Goal: Task Accomplishment & Management: Use online tool/utility

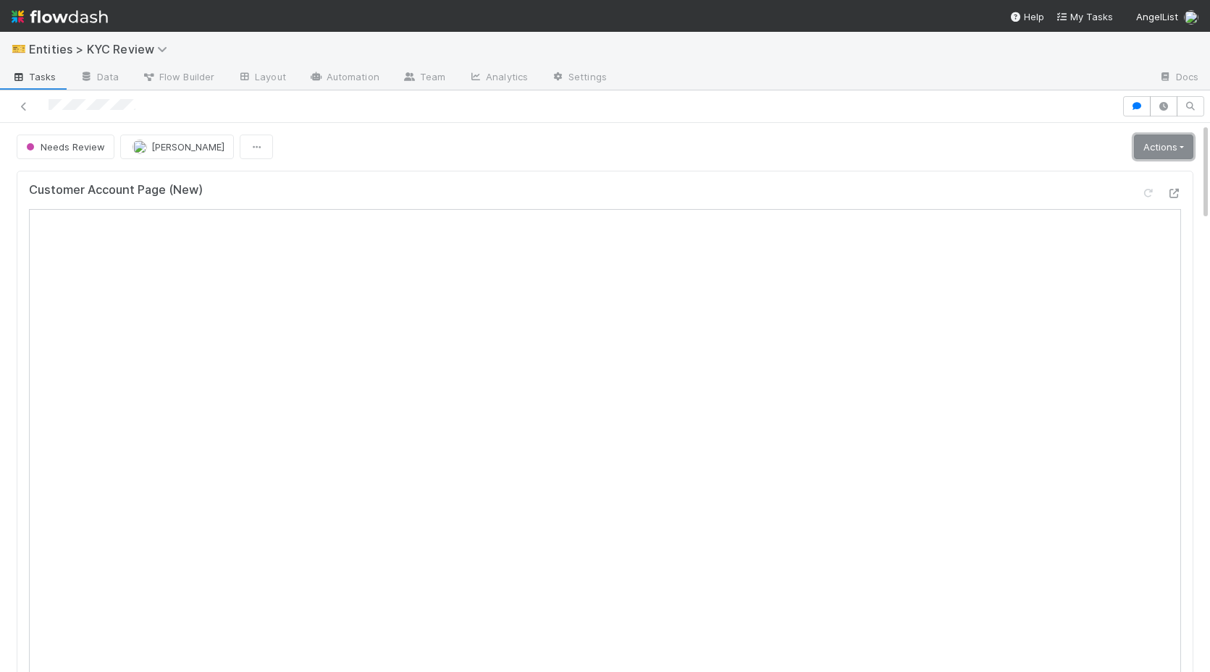
click at [1150, 147] on link "Actions" at bounding box center [1163, 147] width 59 height 25
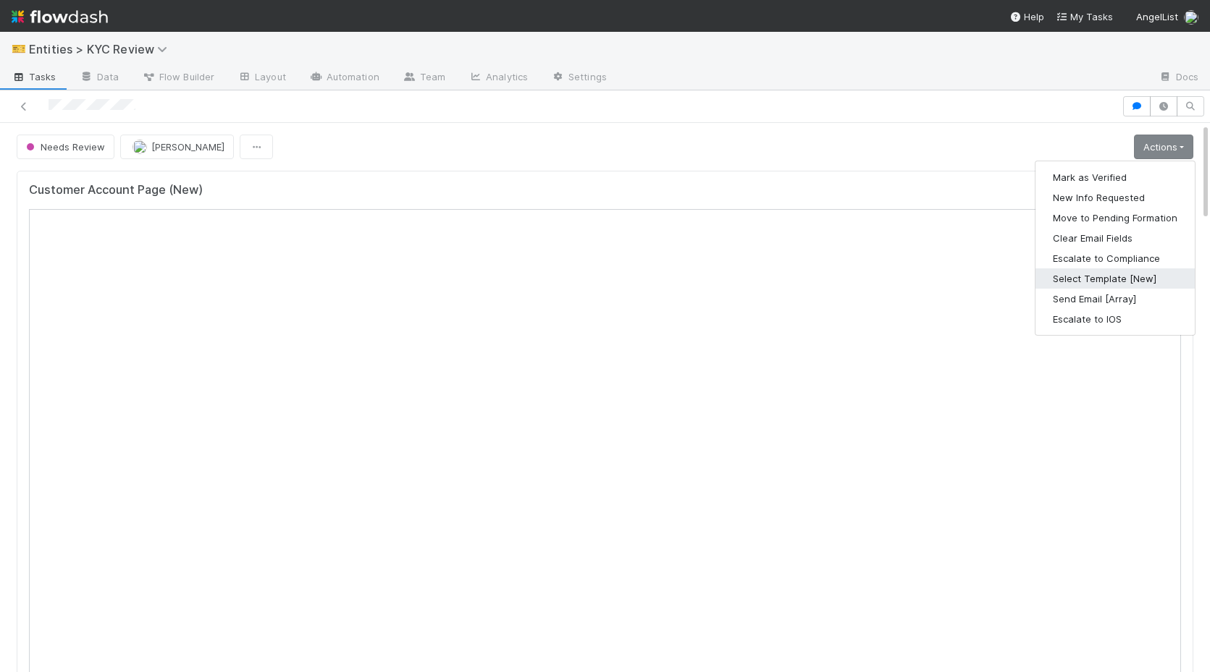
click at [1105, 282] on button "Select Template [New]" at bounding box center [1114, 279] width 159 height 20
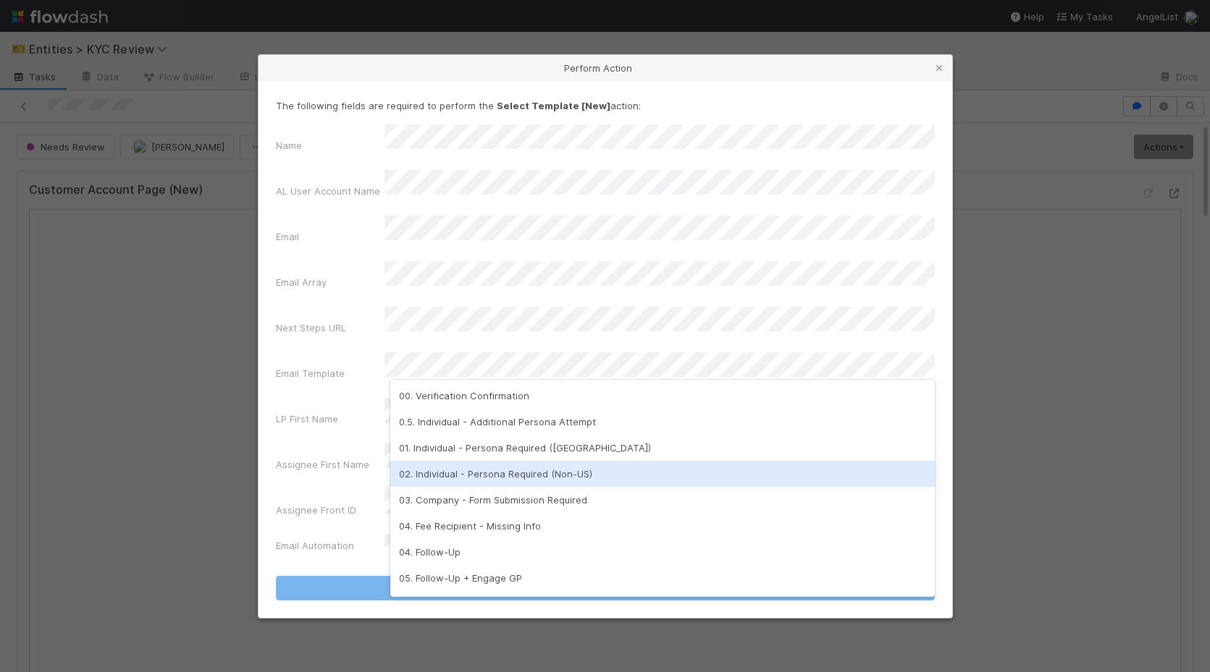
click at [543, 477] on div "02. Individual - Persona Required (Non-US)" at bounding box center [662, 474] width 544 height 26
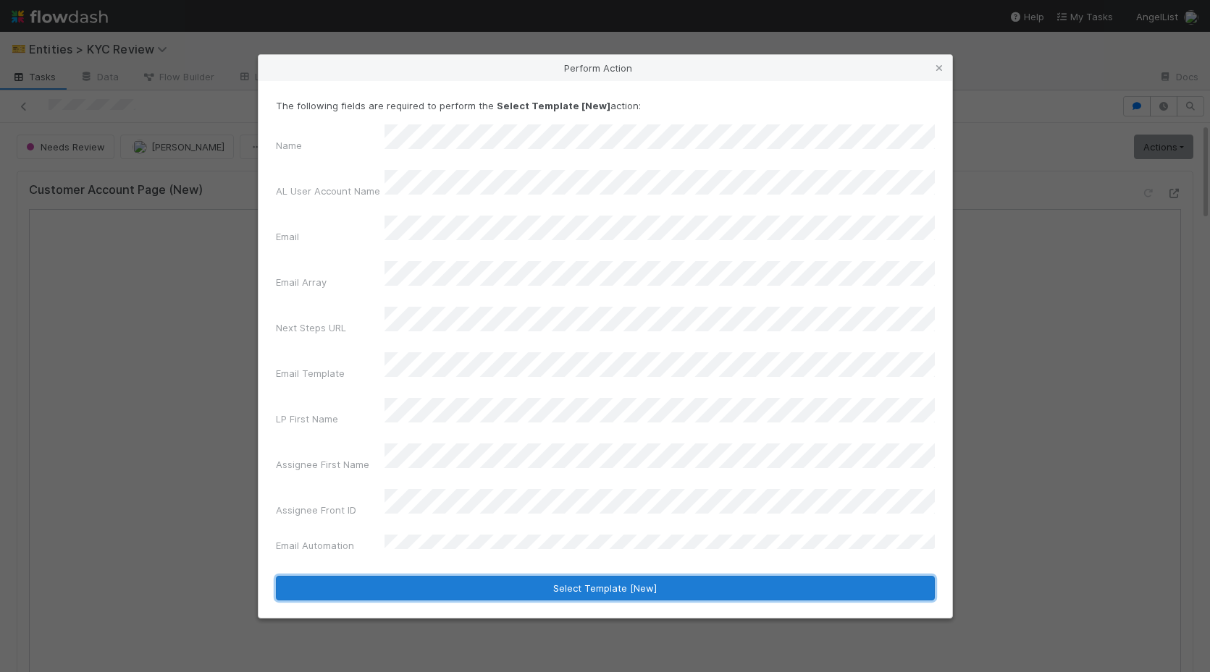
click at [520, 576] on button "Select Template [New]" at bounding box center [605, 588] width 659 height 25
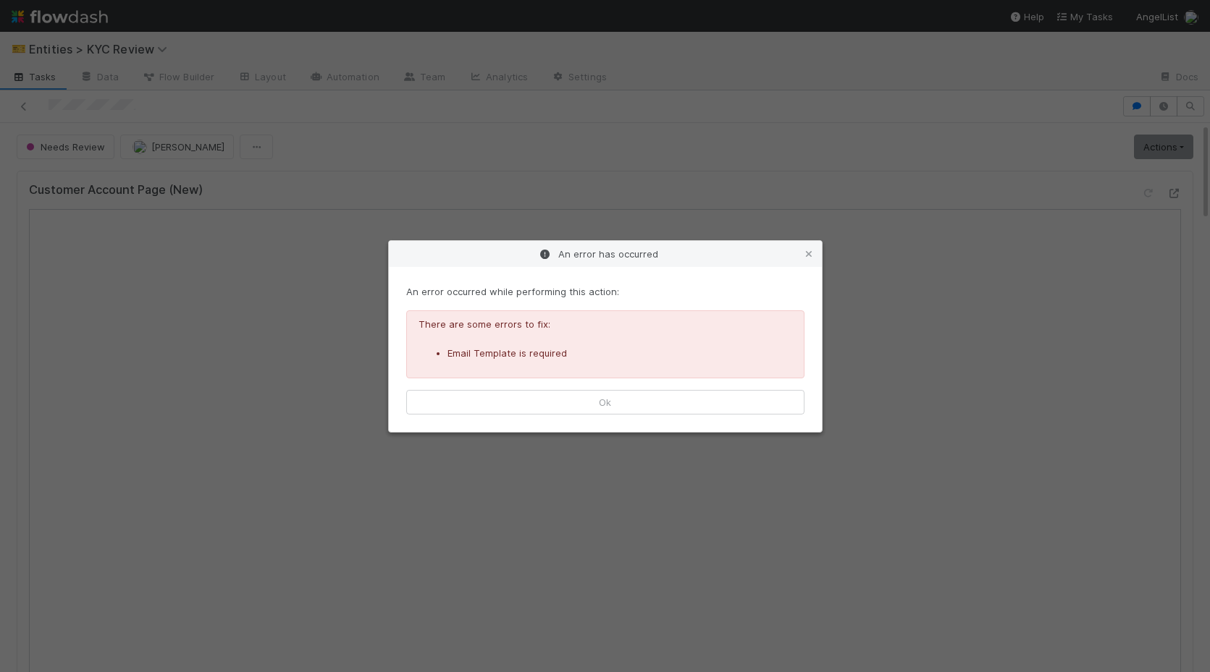
click at [553, 418] on div "An error occurred while performing this action: There are some errors to fix: E…" at bounding box center [605, 349] width 433 height 165
click at [560, 401] on button "Ok" at bounding box center [605, 402] width 398 height 25
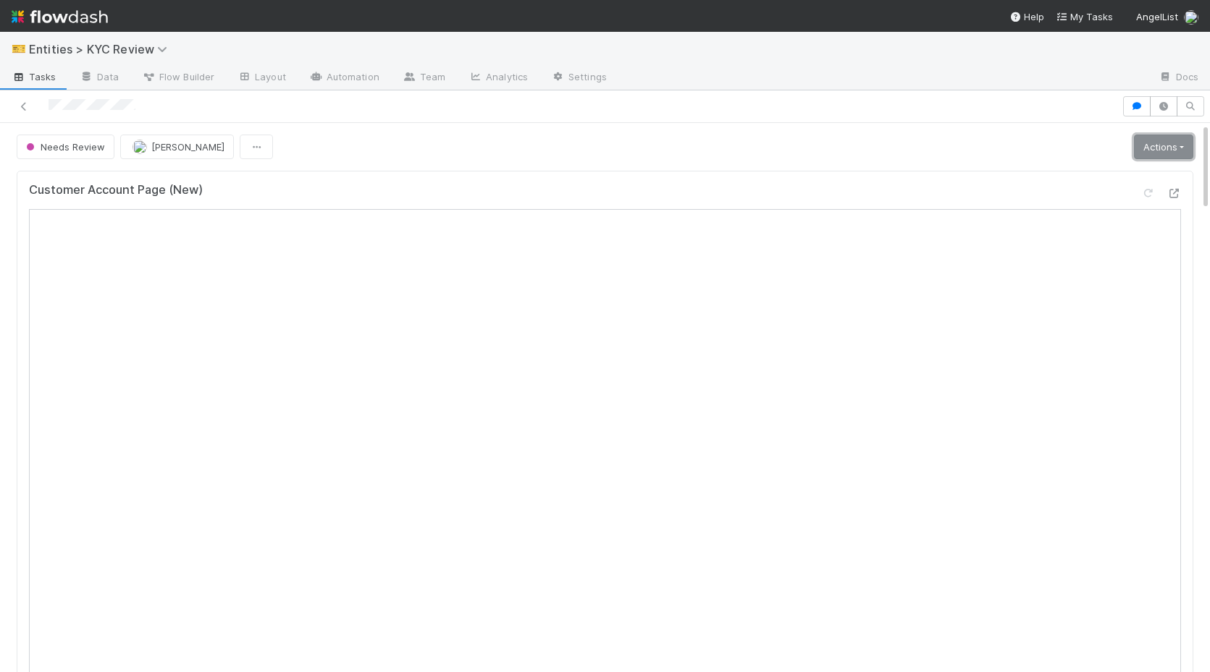
click at [1147, 145] on link "Actions" at bounding box center [1163, 147] width 59 height 25
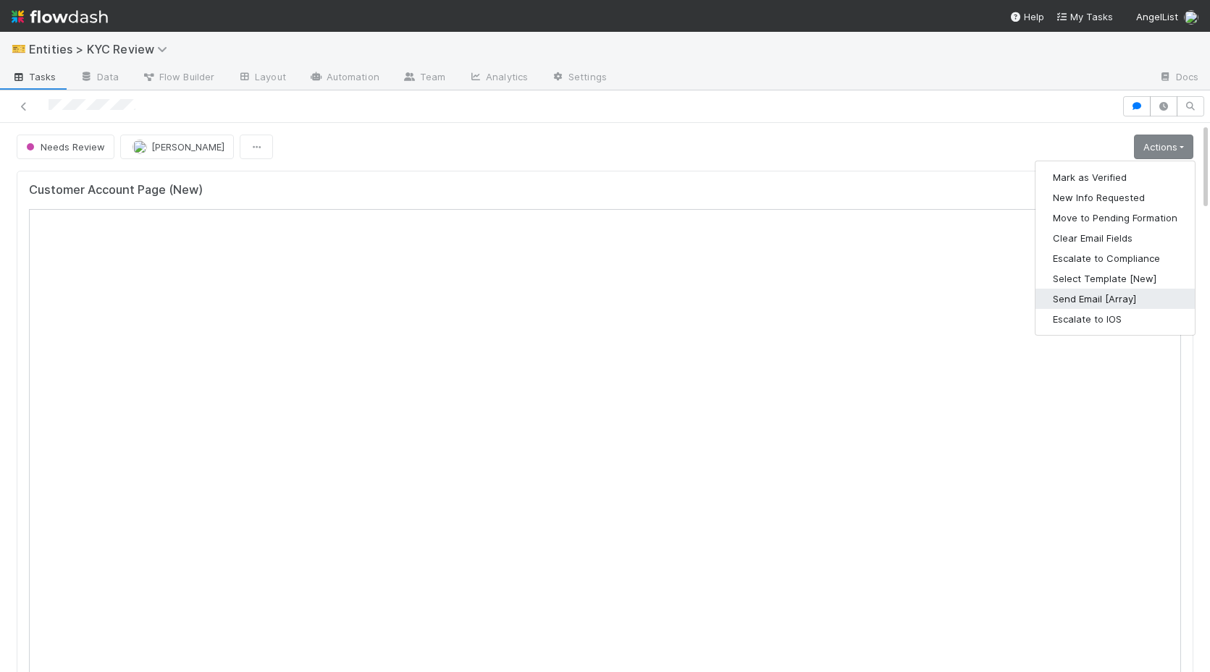
click at [1089, 295] on button "Send Email [Array]" at bounding box center [1114, 299] width 159 height 20
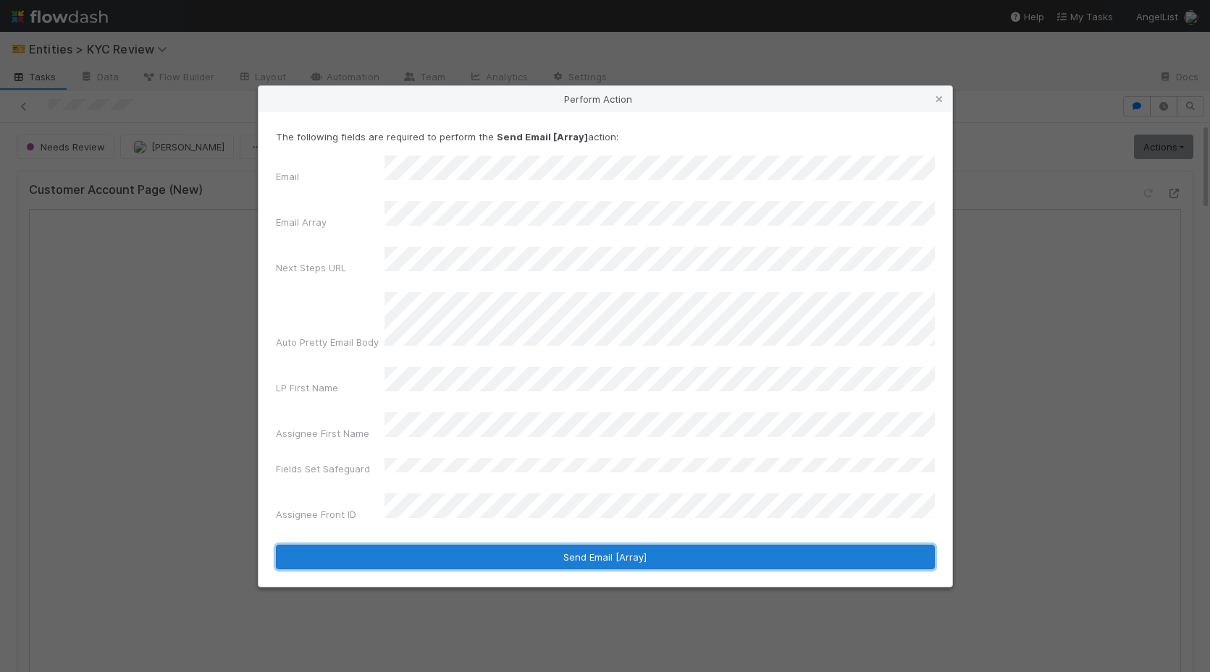
click at [443, 545] on button "Send Email [Array]" at bounding box center [605, 557] width 659 height 25
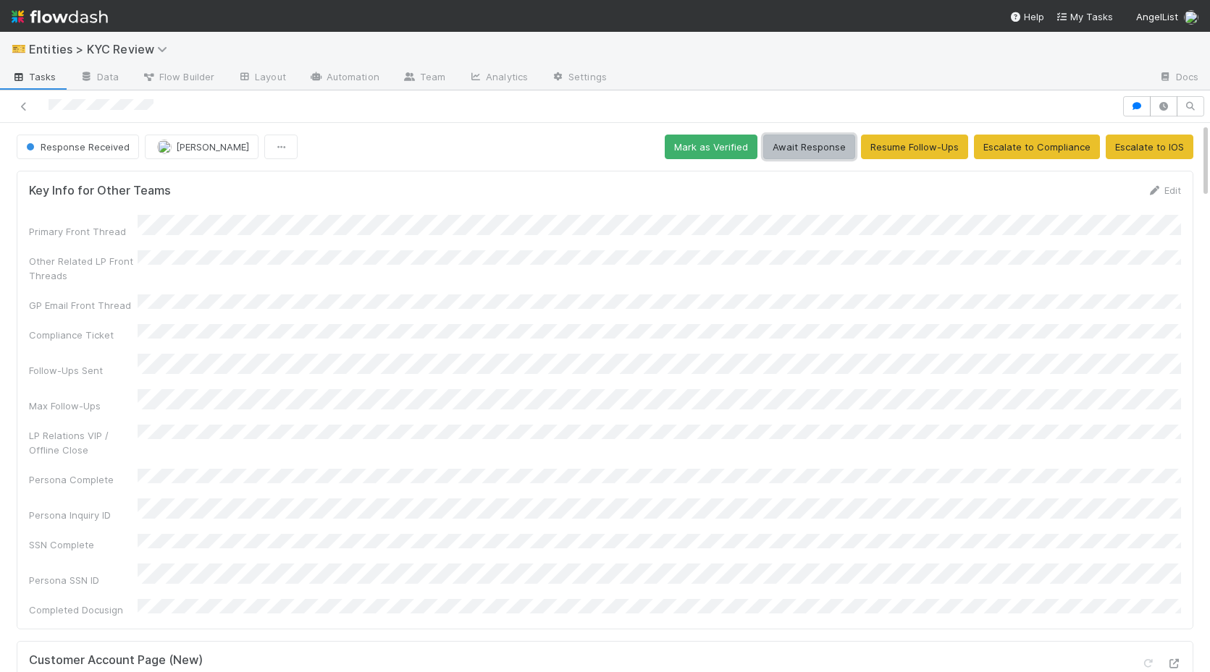
click at [822, 148] on button "Await Response" at bounding box center [809, 147] width 92 height 25
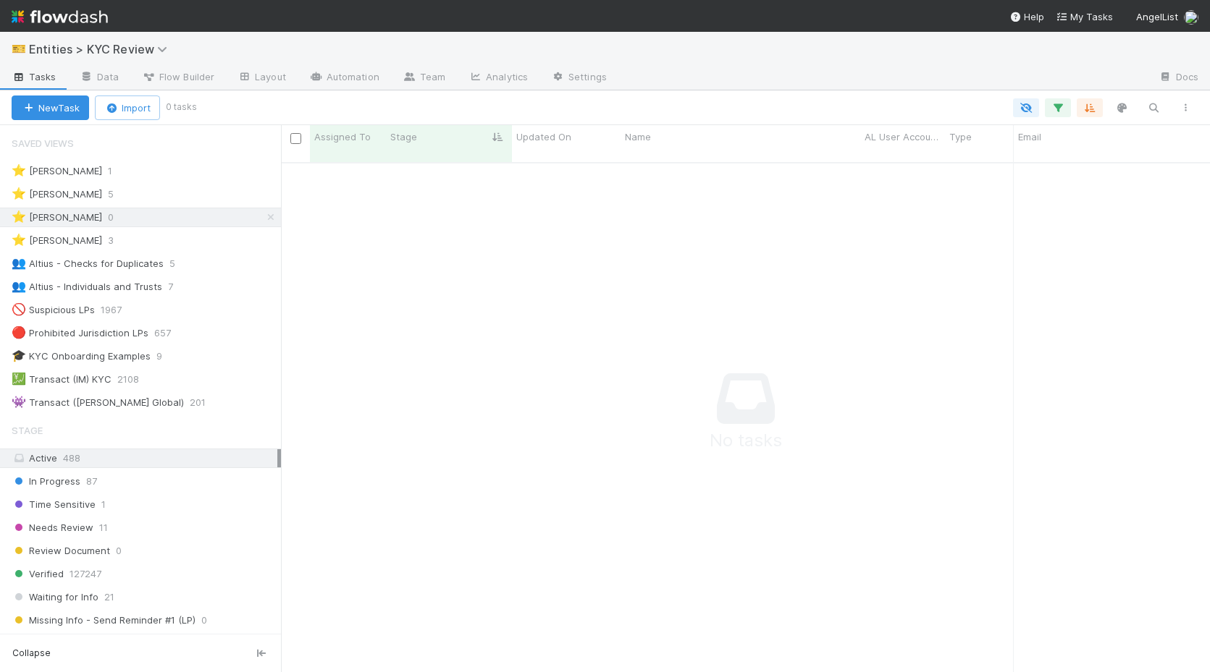
scroll to position [521, 929]
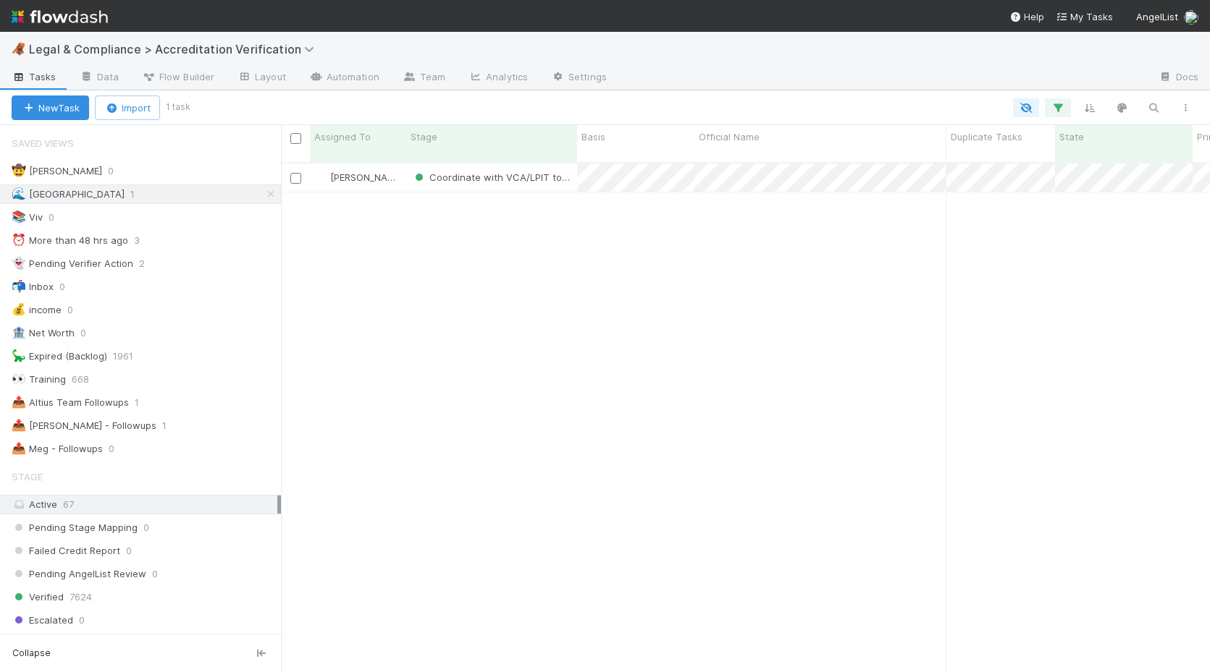
scroll to position [521, 929]
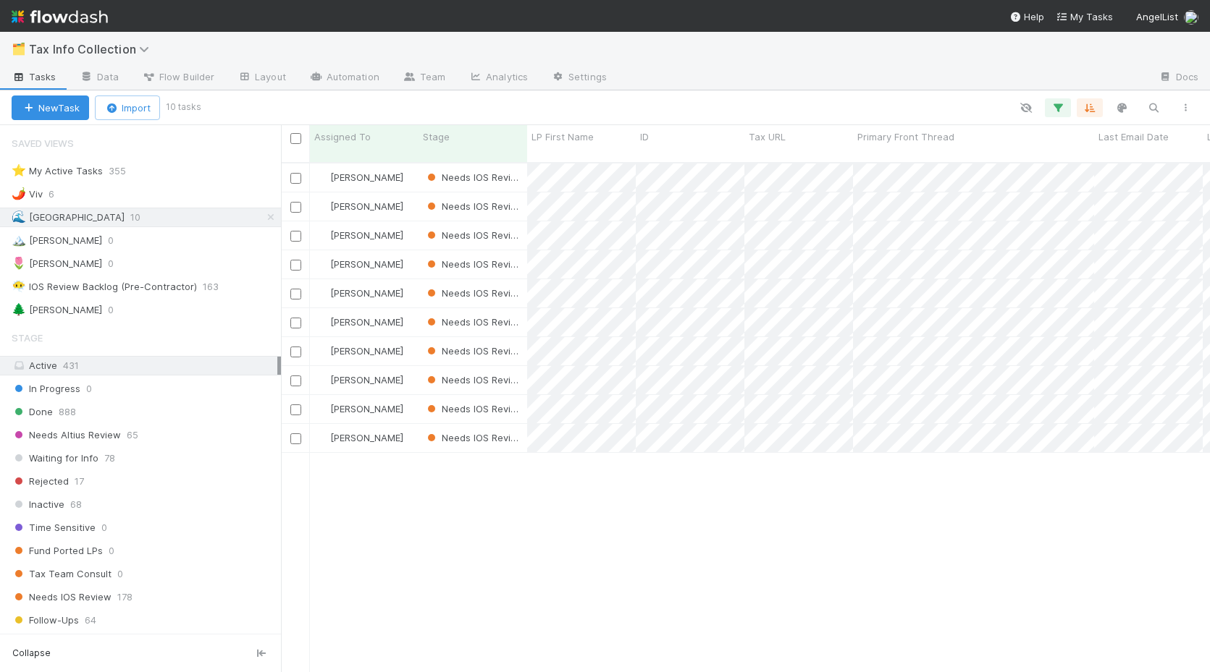
scroll to position [521, 929]
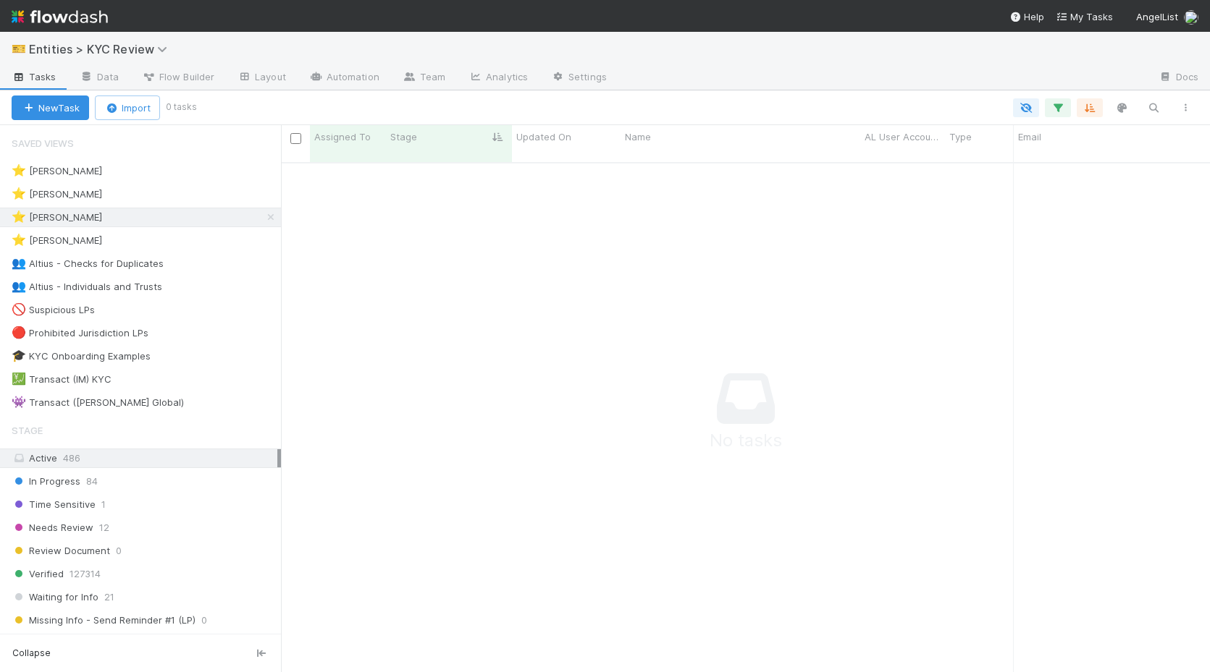
scroll to position [0, 1]
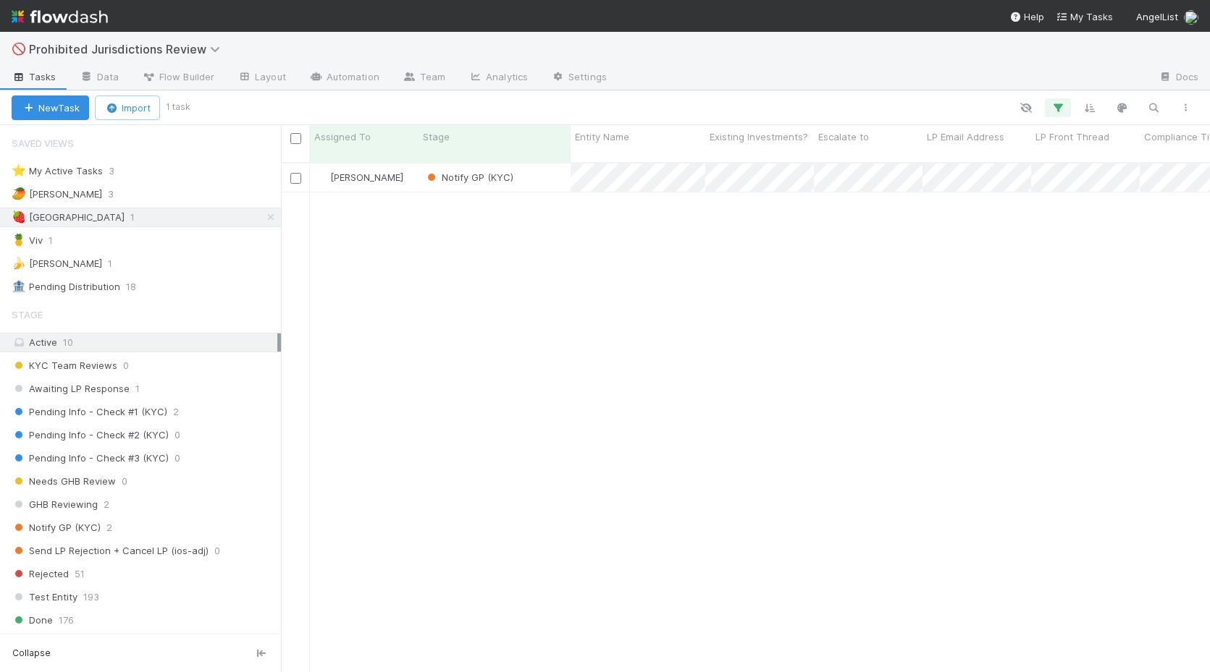
scroll to position [0, 1]
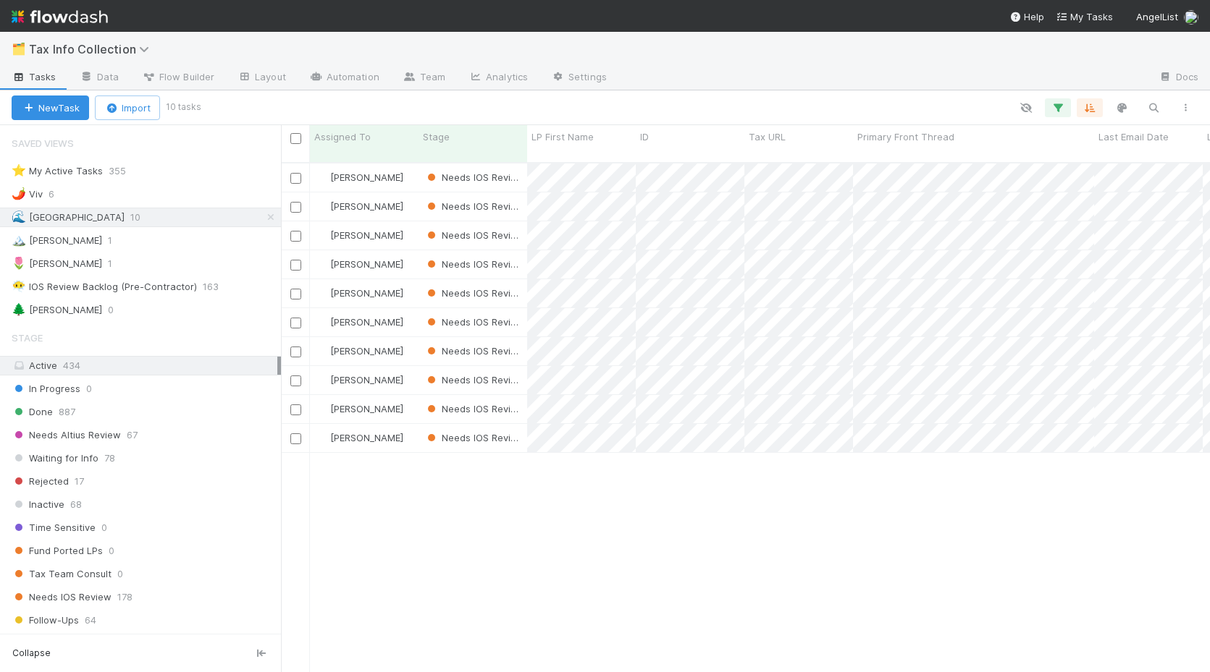
scroll to position [0, 1]
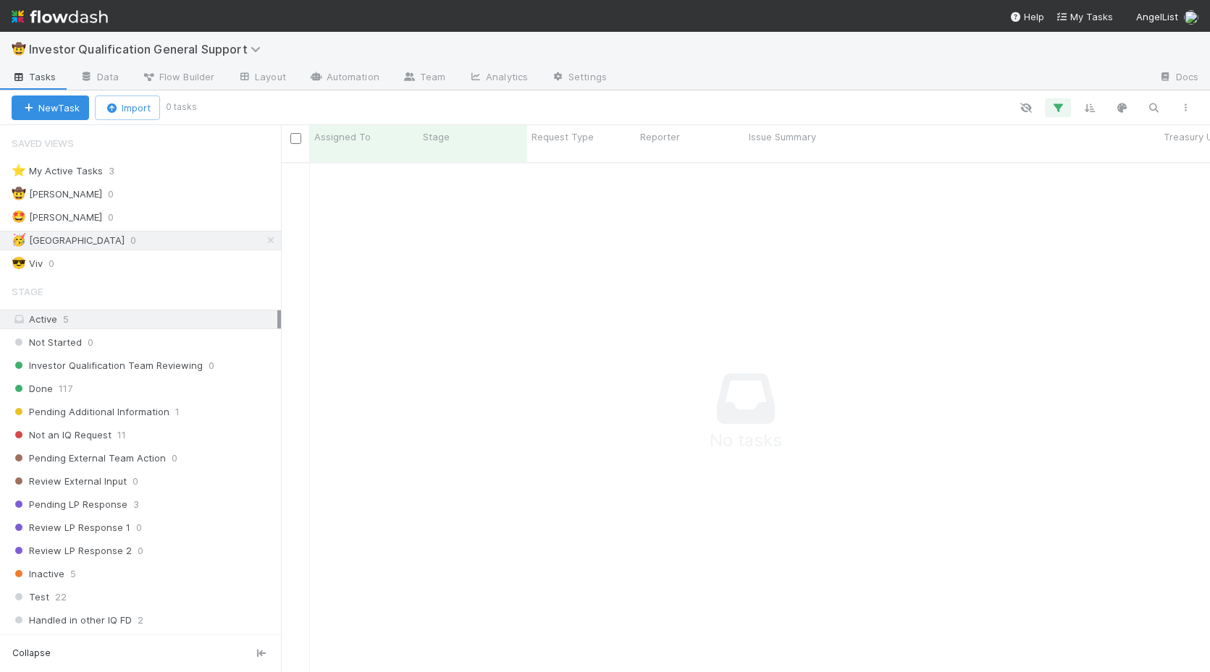
scroll to position [0, 1]
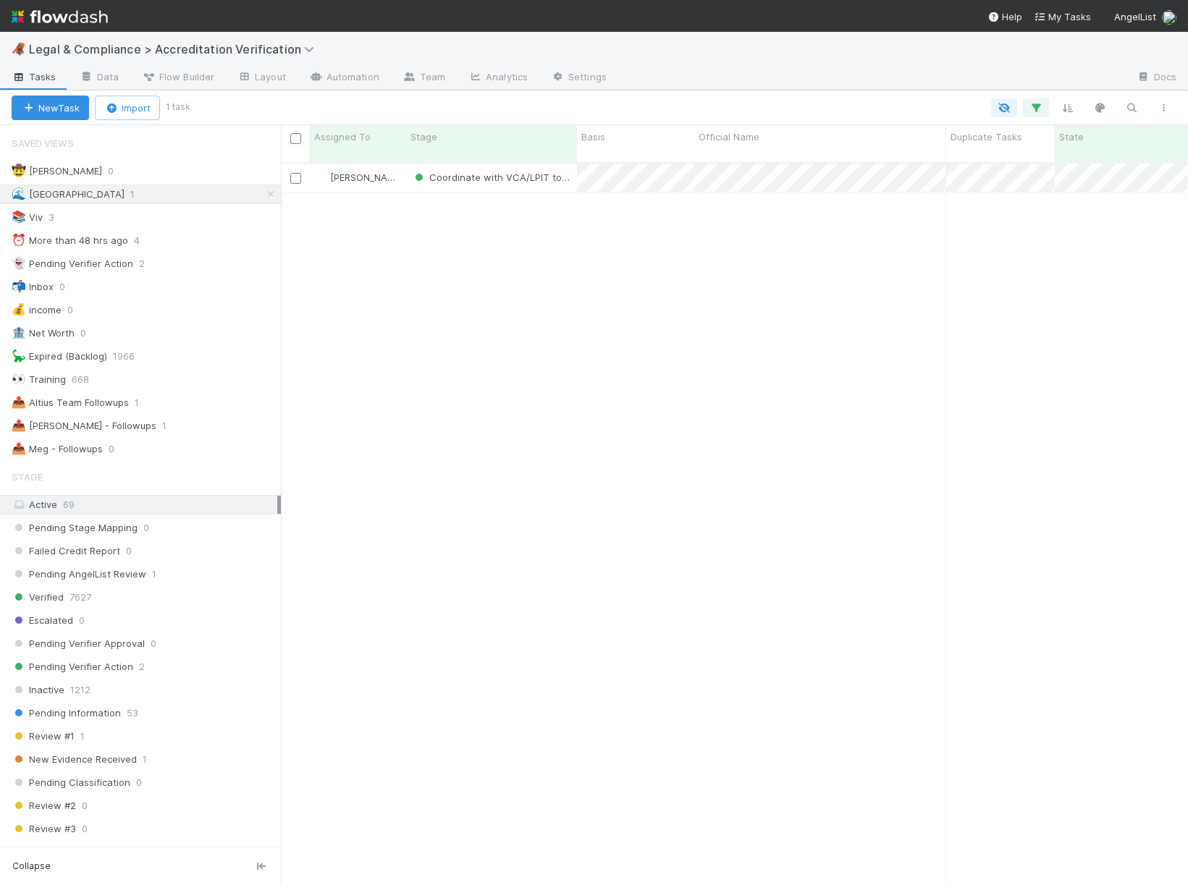
scroll to position [735, 907]
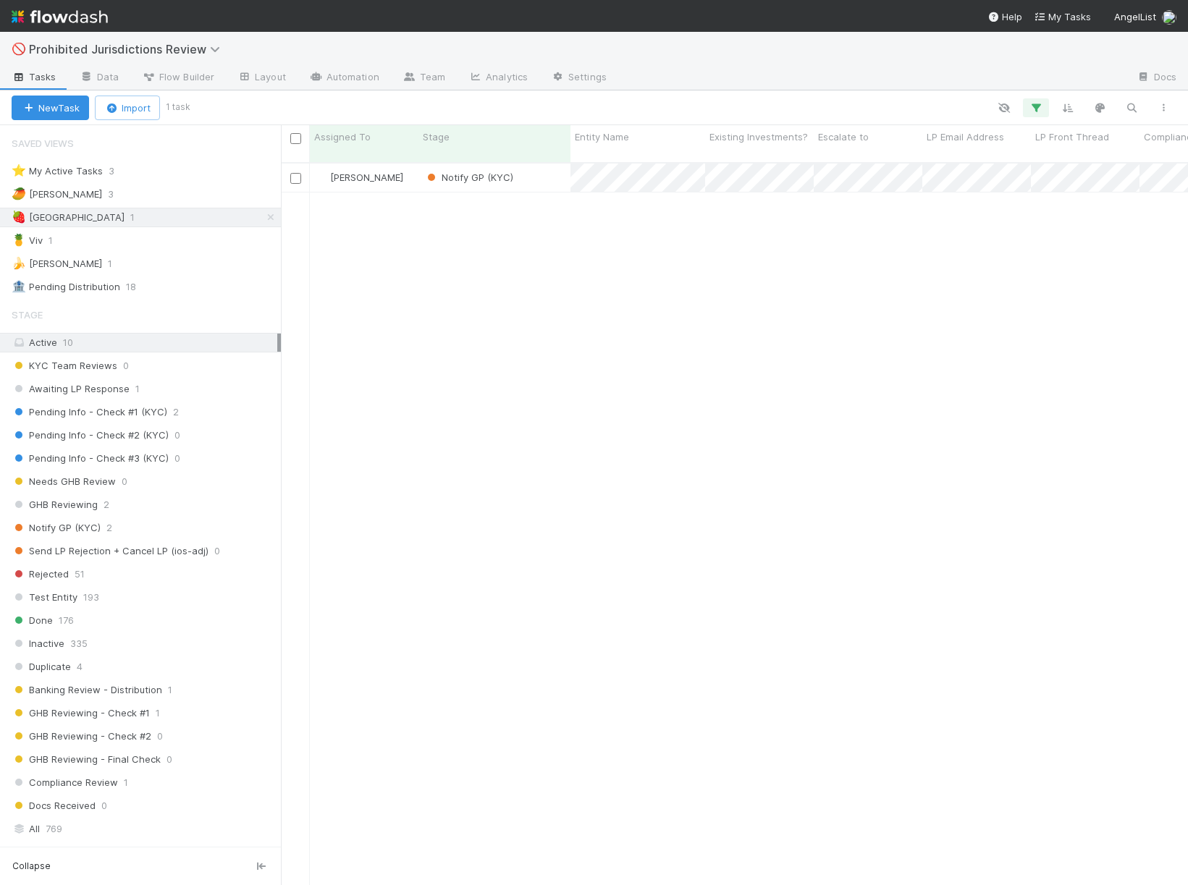
scroll to position [735, 907]
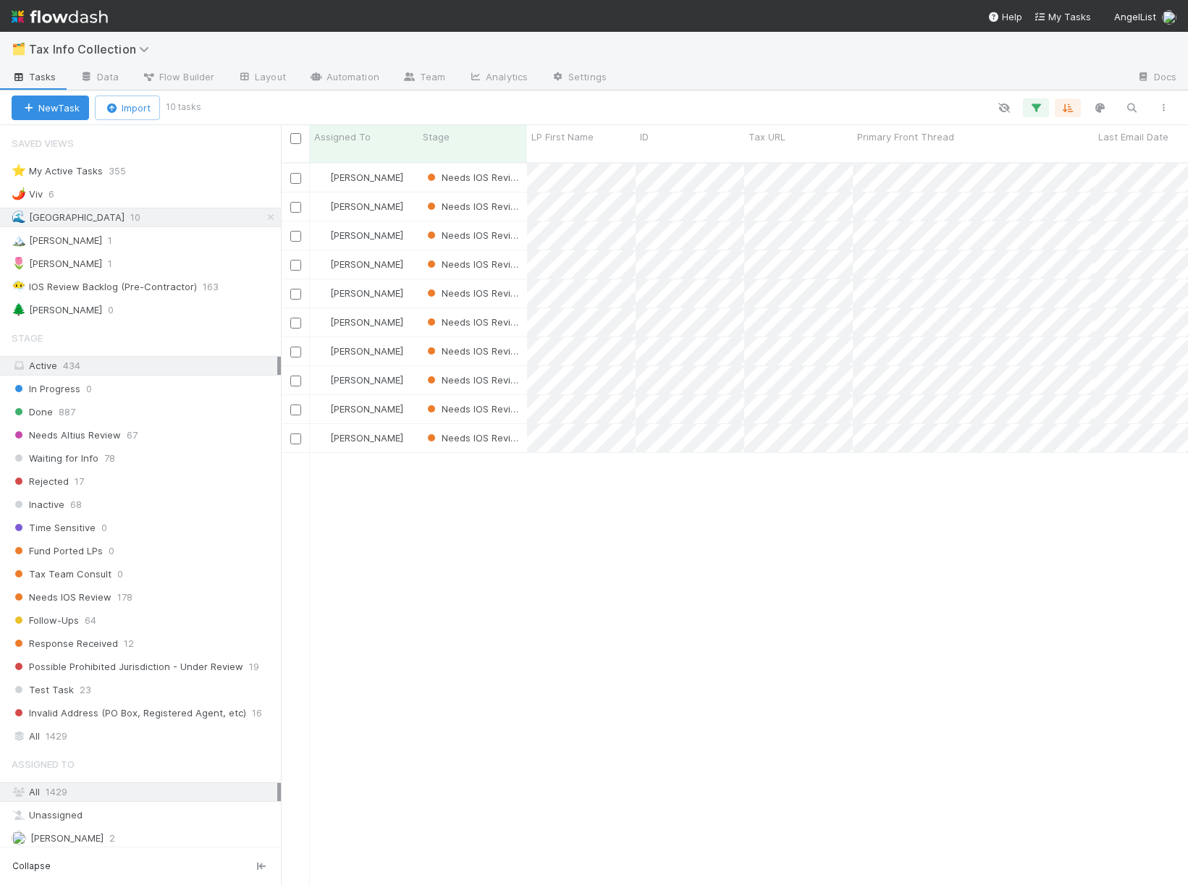
scroll to position [735, 907]
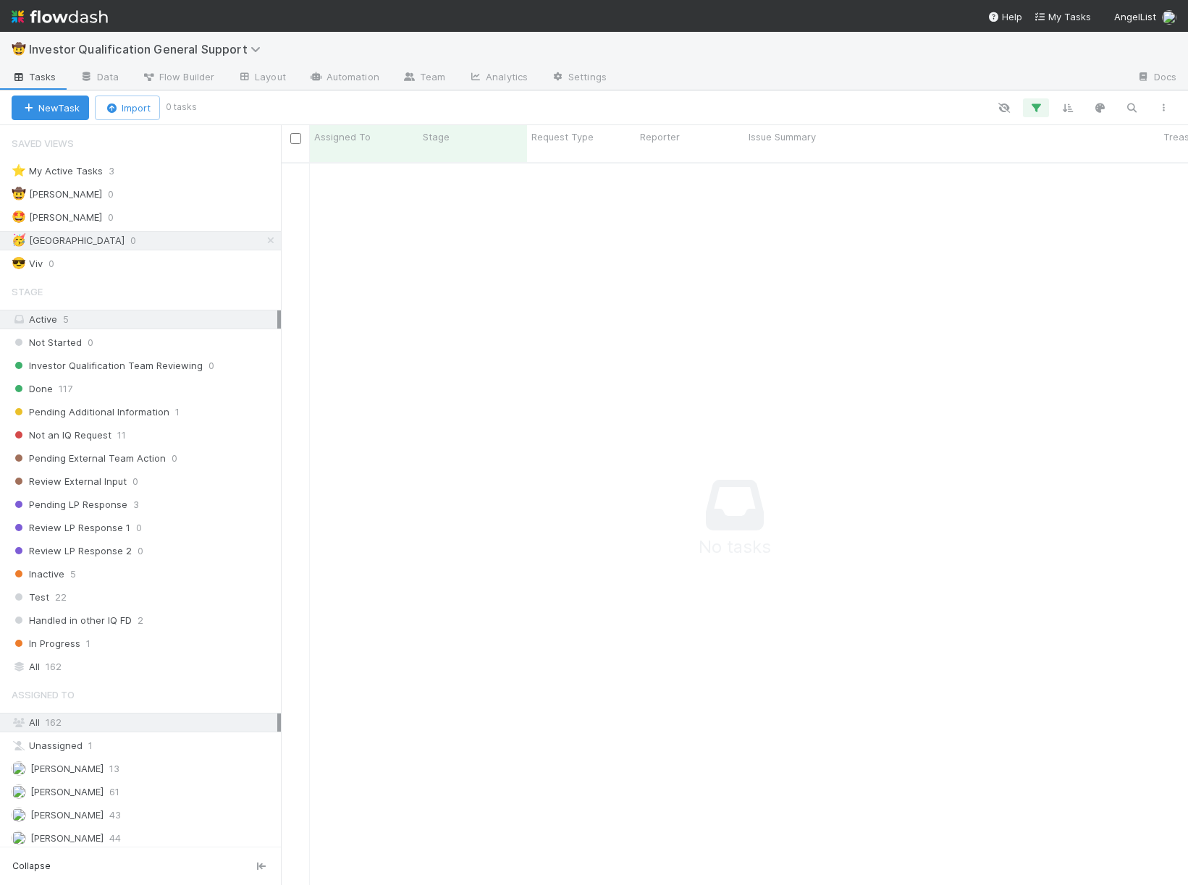
scroll to position [735, 907]
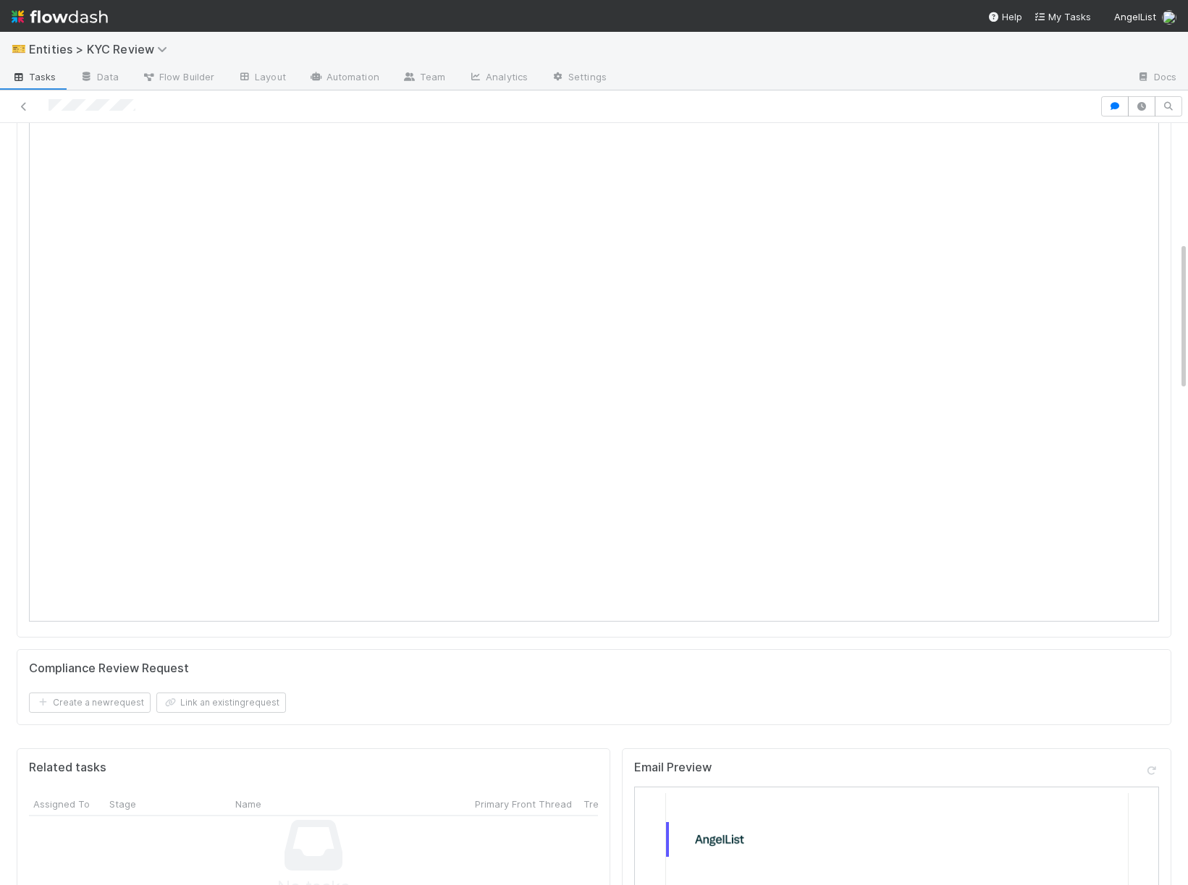
scroll to position [604, 0]
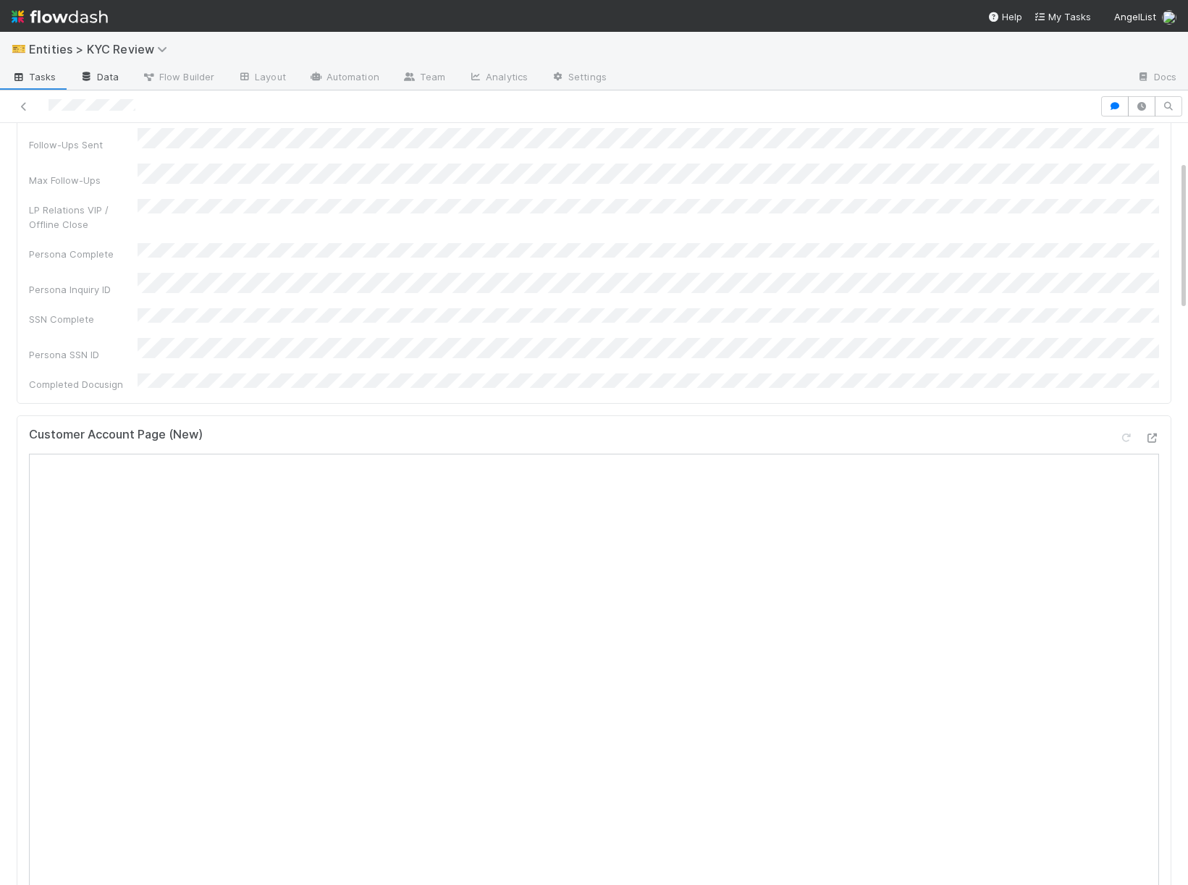
scroll to position [193, 0]
